Goal: Task Accomplishment & Management: Use online tool/utility

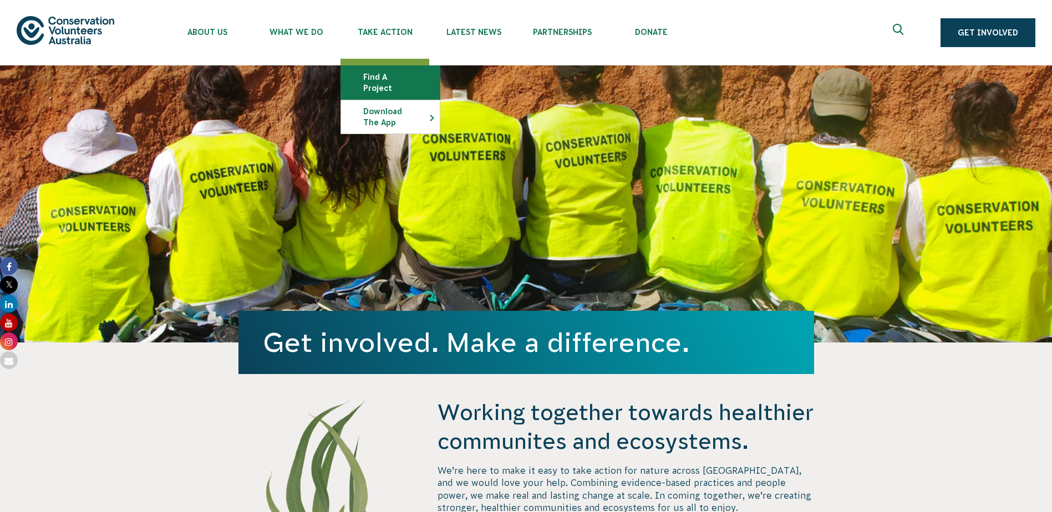
click at [384, 80] on link "Find a project" at bounding box center [390, 82] width 99 height 33
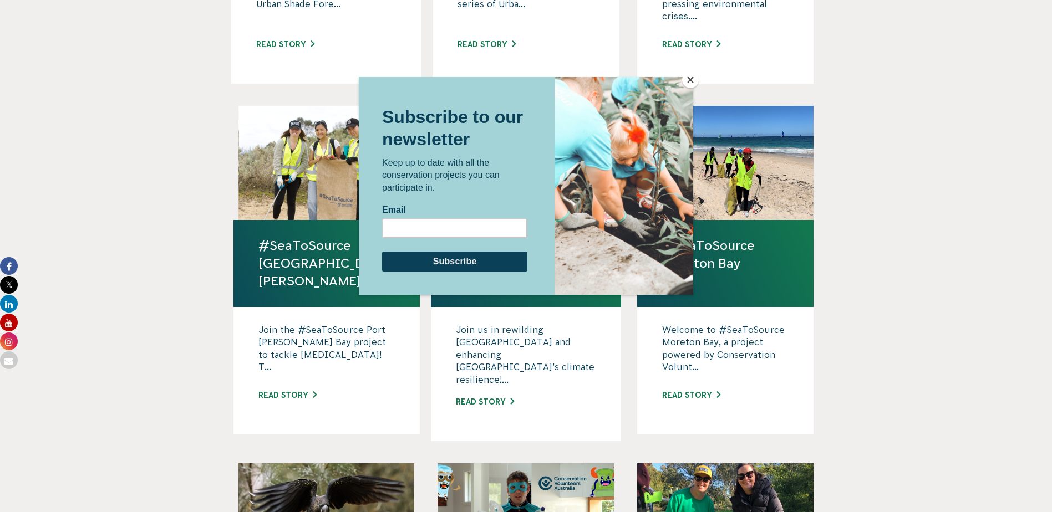
scroll to position [610, 0]
click at [690, 77] on button "Close" at bounding box center [690, 80] width 17 height 17
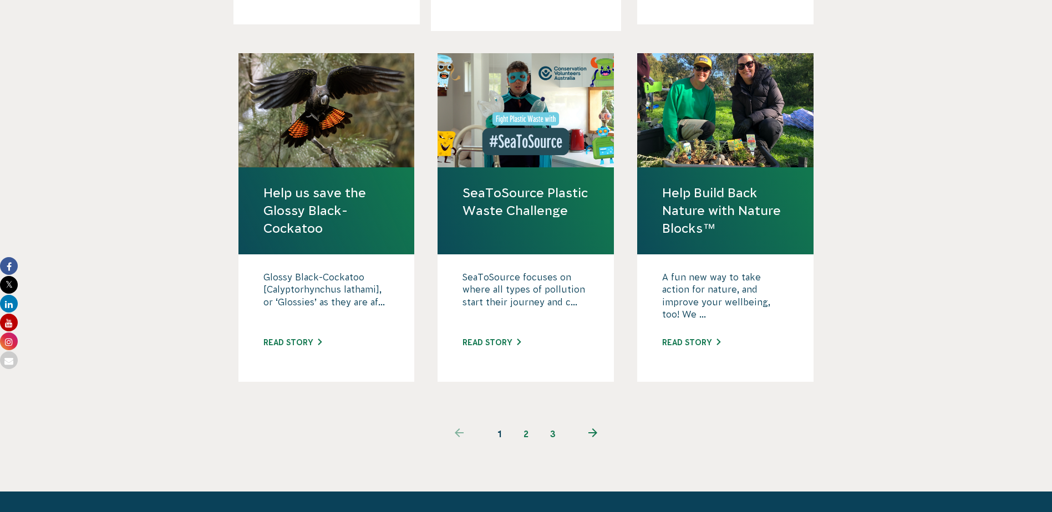
scroll to position [1053, 0]
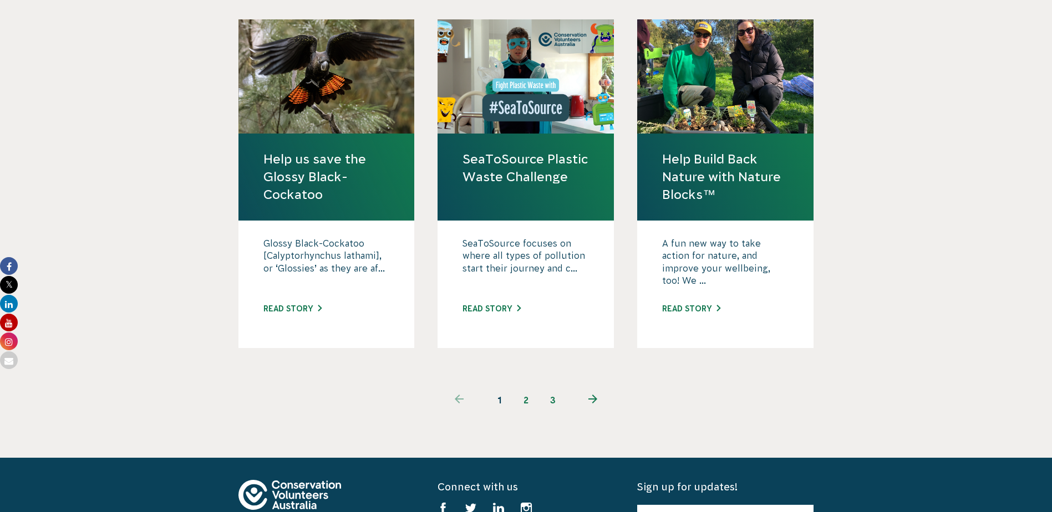
click at [592, 395] on use "Next page" at bounding box center [592, 399] width 9 height 9
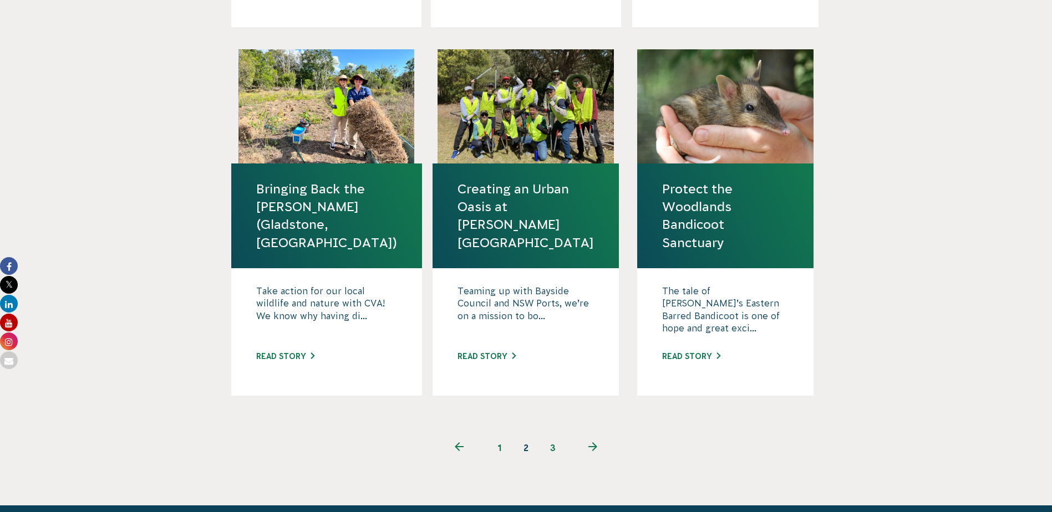
scroll to position [1053, 0]
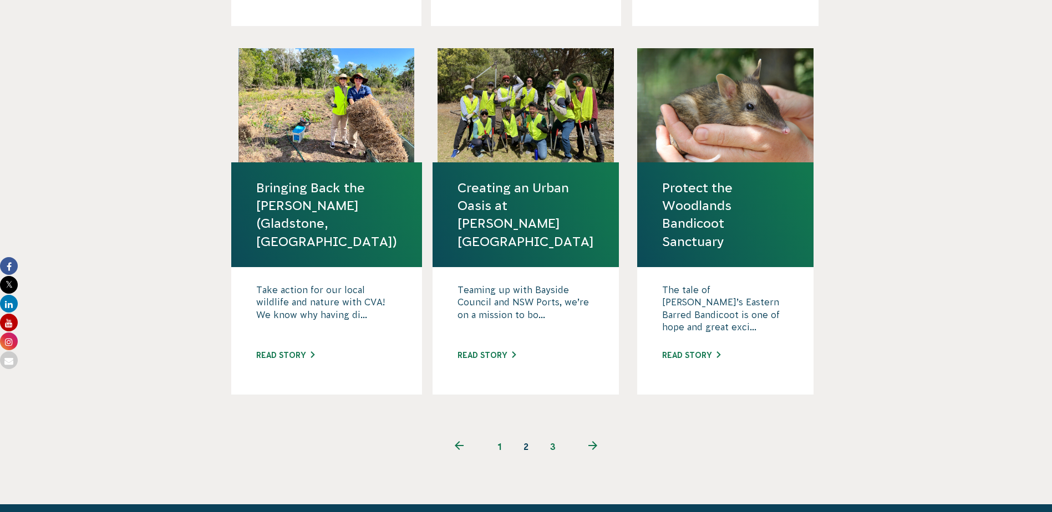
click at [589, 441] on use "Next page" at bounding box center [592, 445] width 9 height 9
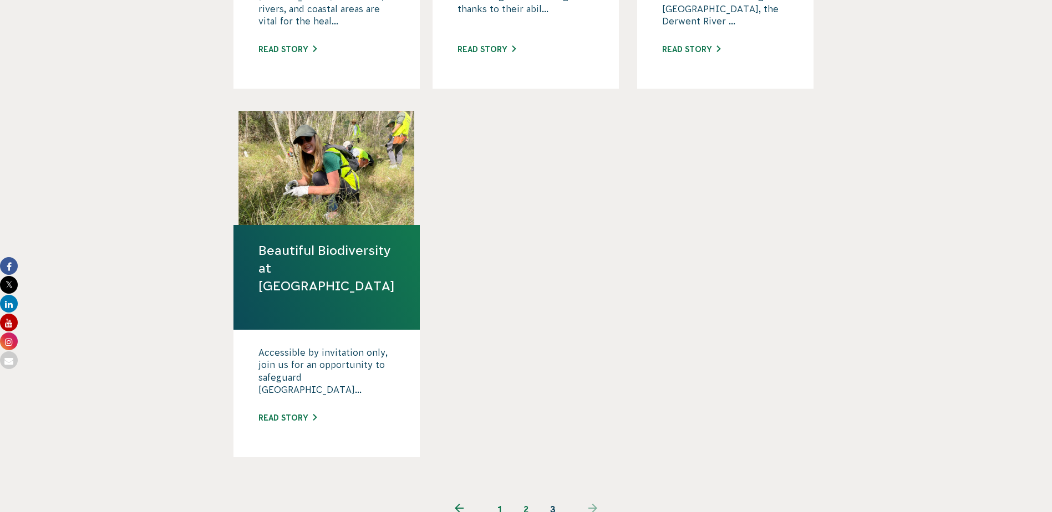
scroll to position [665, 0]
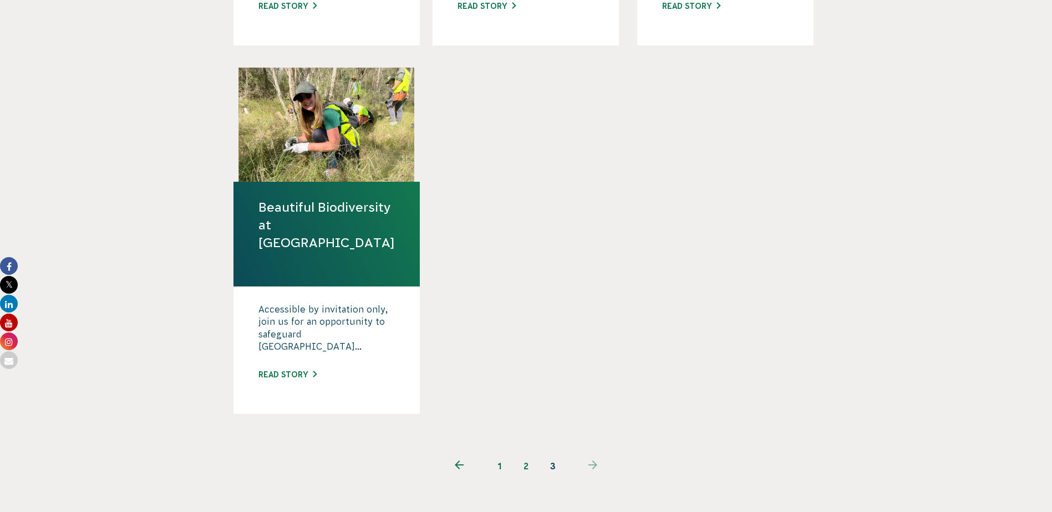
click at [501, 453] on link "1" at bounding box center [499, 466] width 27 height 27
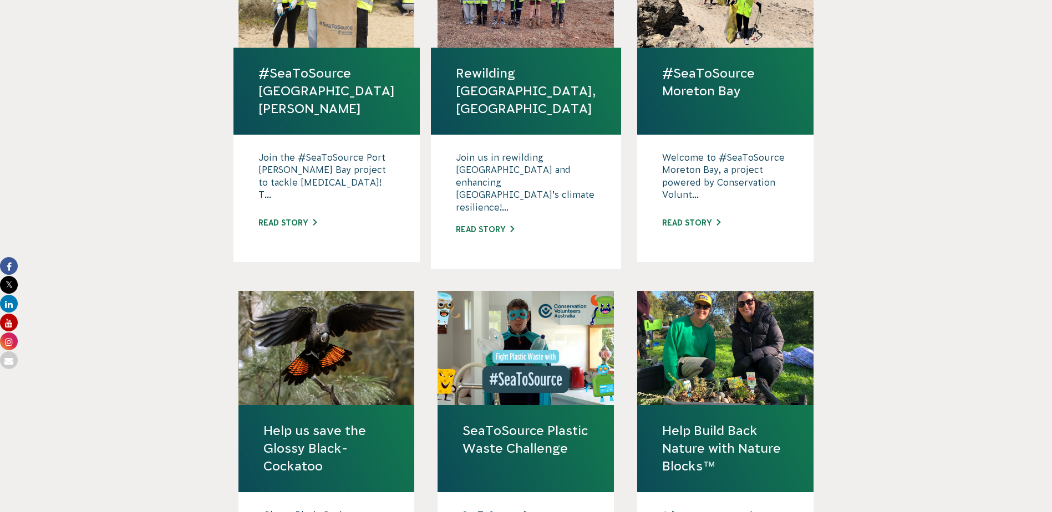
scroll to position [832, 0]
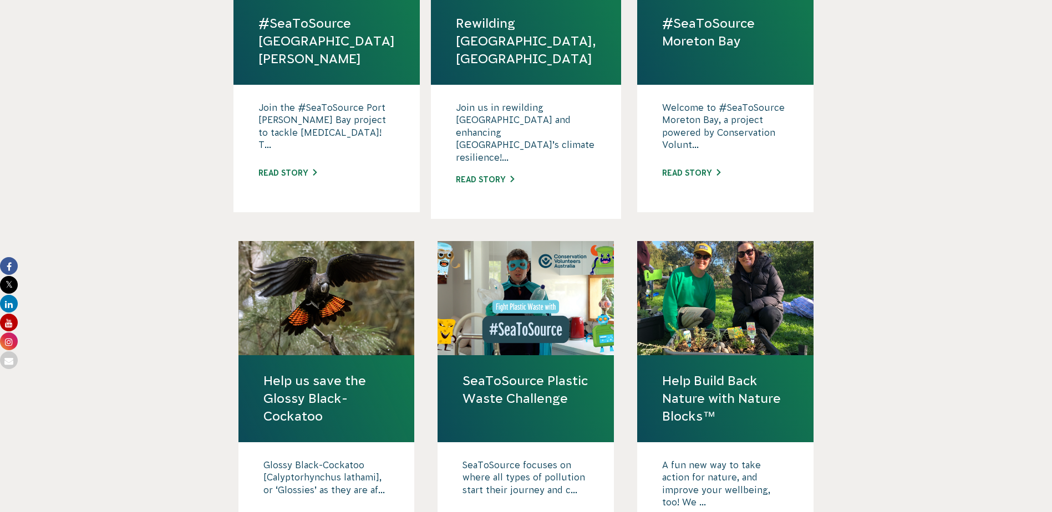
click at [362, 285] on div at bounding box center [326, 298] width 176 height 114
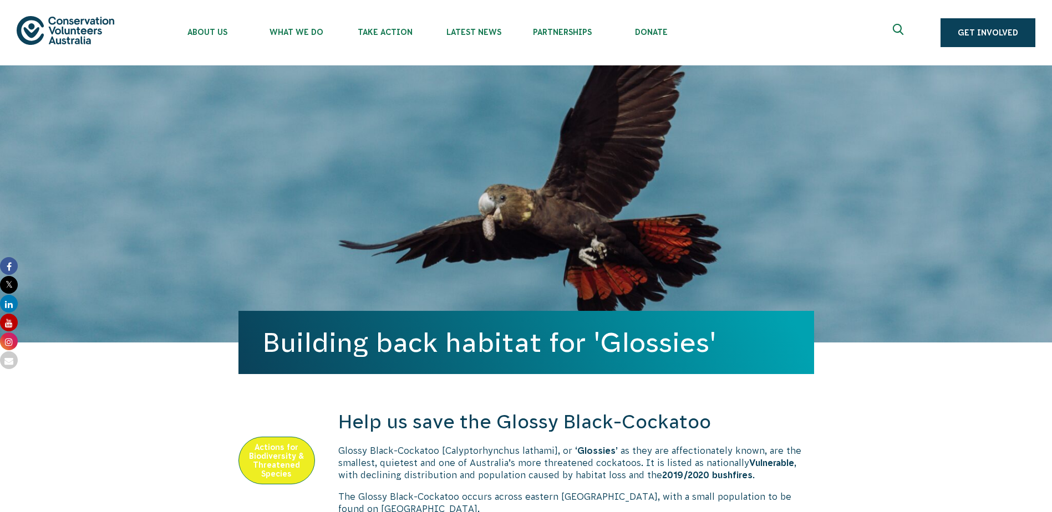
click at [77, 33] on img at bounding box center [66, 30] width 98 height 28
